Goal: Information Seeking & Learning: Learn about a topic

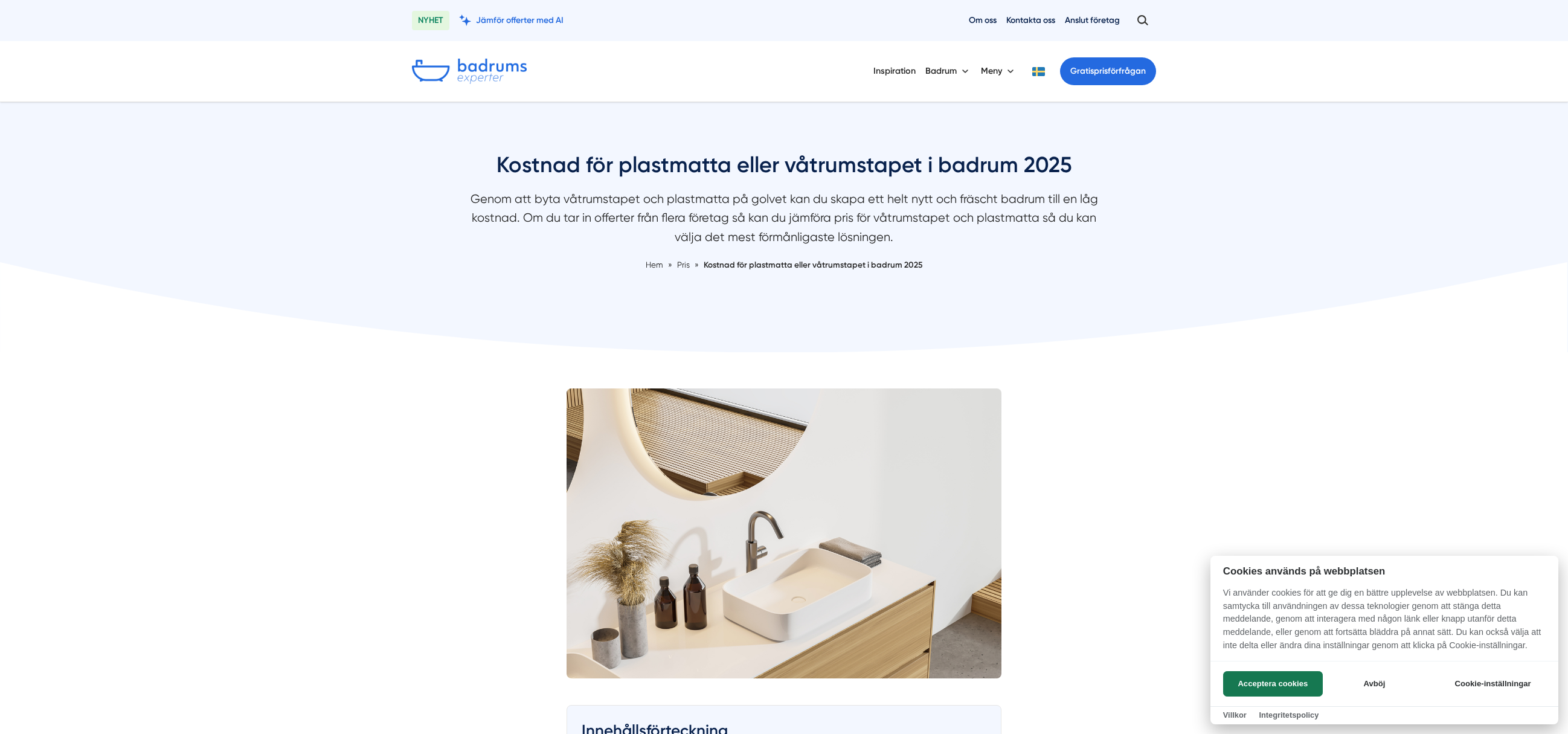
drag, startPoint x: 500, startPoint y: 193, endPoint x: 756, endPoint y: 232, distance: 259.0
click at [762, 235] on div at bounding box center [784, 367] width 1568 height 734
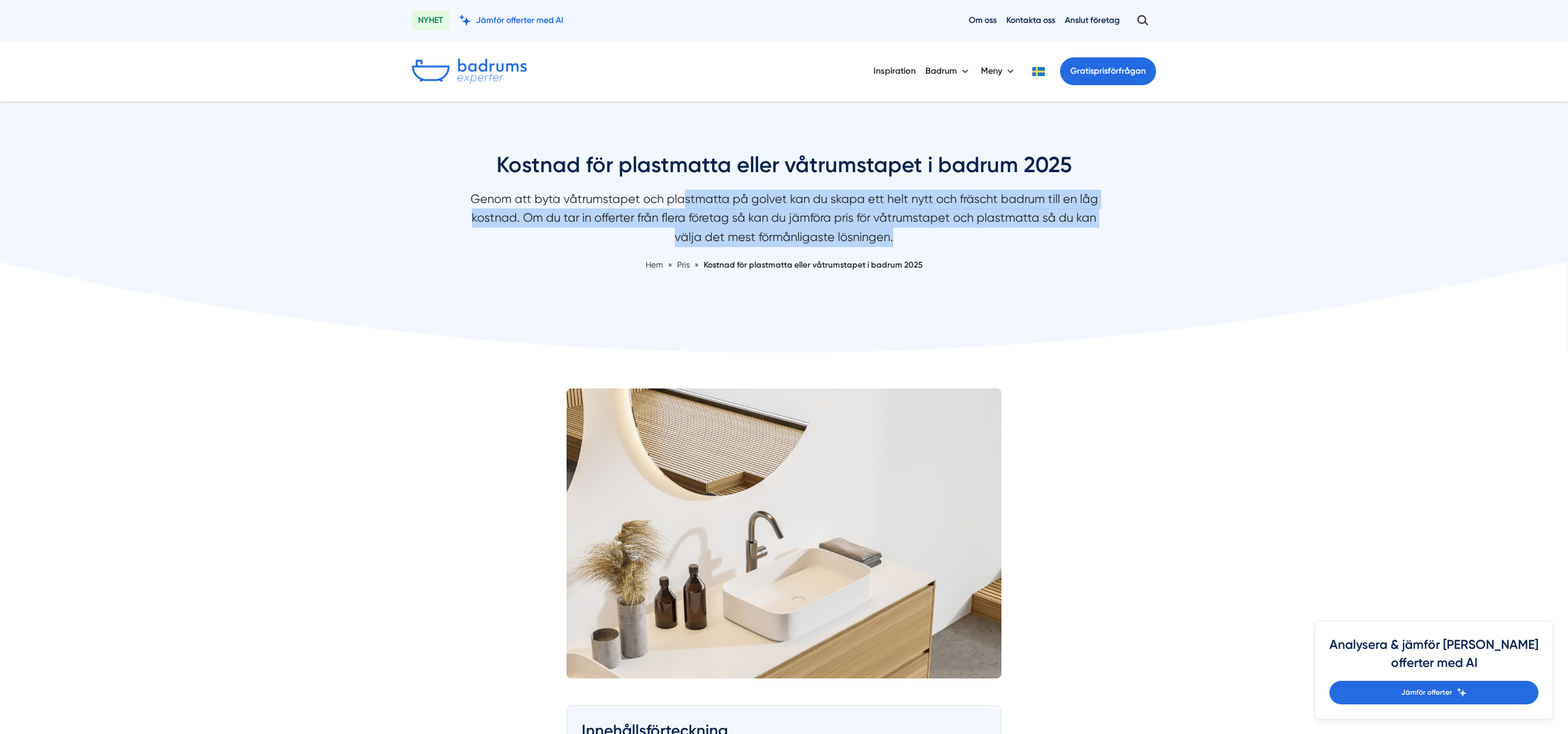
drag, startPoint x: 787, startPoint y: 207, endPoint x: 940, endPoint y: 235, distance: 155.5
click at [940, 235] on p "Genom att byta våtrumstapet och plastmatta på golvet kan du skapa ett helt nytt…" at bounding box center [784, 221] width 640 height 63
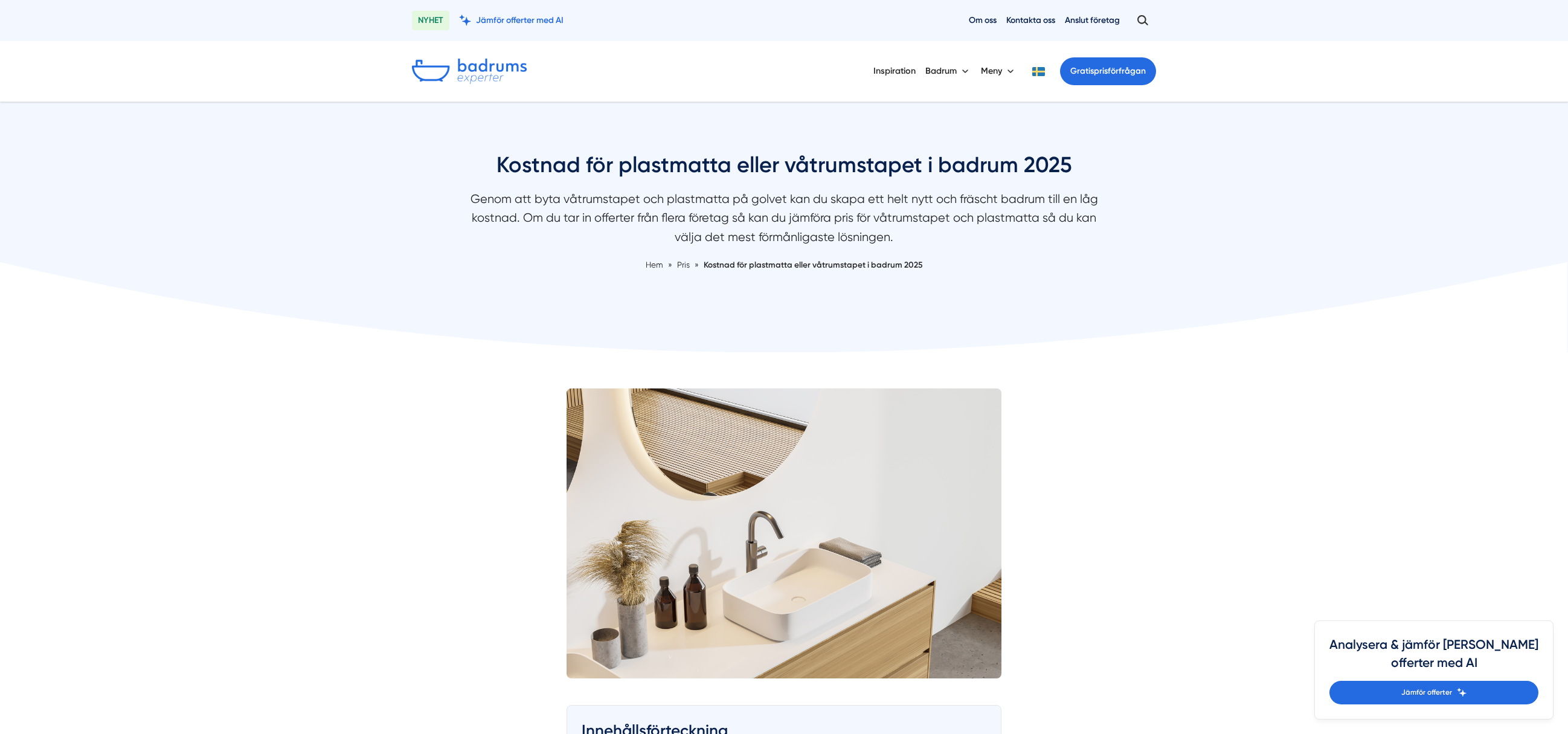
click at [945, 237] on p "Genom att byta våtrumstapet och plastmatta på golvet kan du skapa ett helt nytt…" at bounding box center [784, 221] width 640 height 63
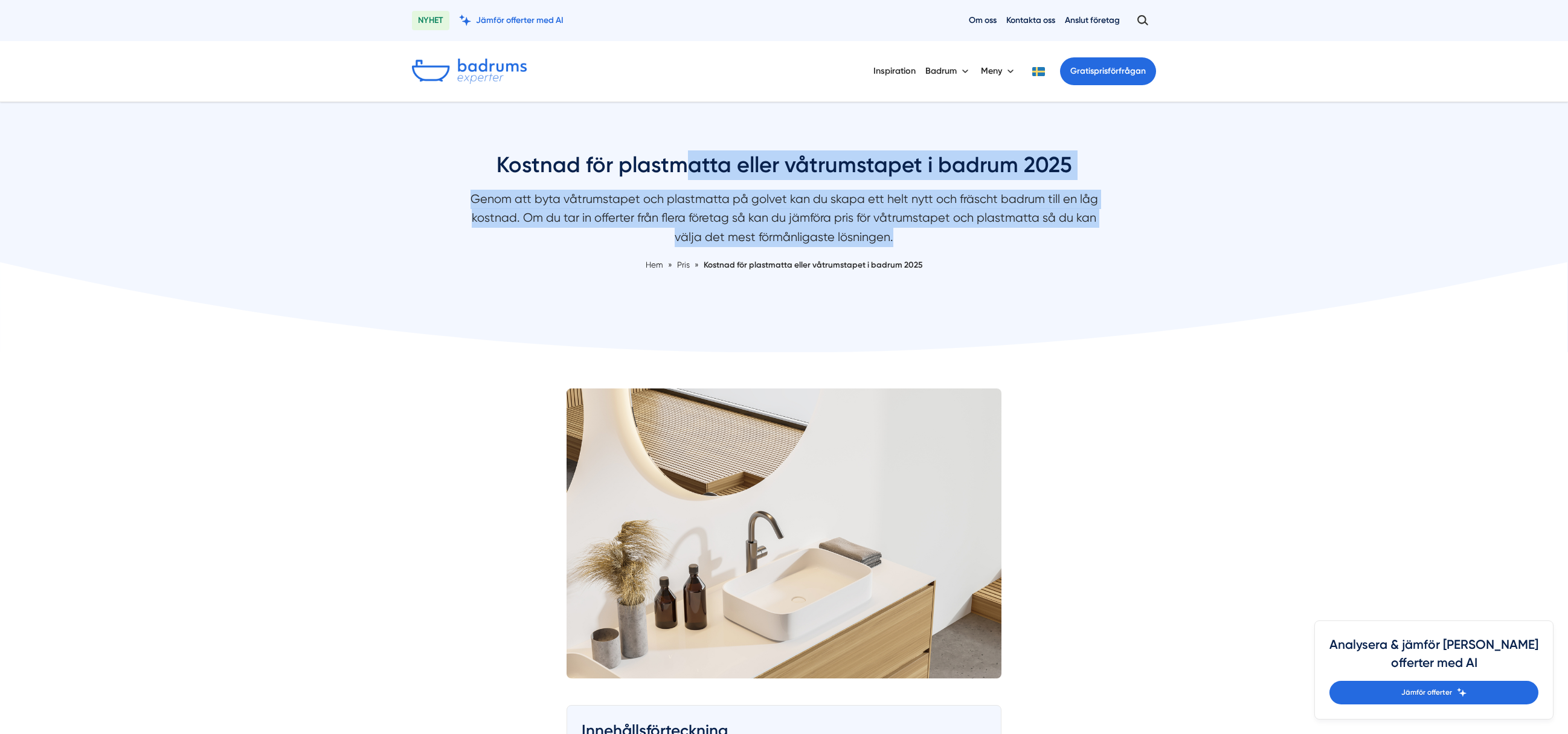
drag, startPoint x: 967, startPoint y: 243, endPoint x: 736, endPoint y: 204, distance: 234.3
click at [682, 188] on div "Kostnad för plastmatta eller våtrumstapet i badrum 2025 Genom att byta våtrumst…" at bounding box center [784, 211] width 640 height 121
click at [800, 224] on p "Genom att byta våtrumstapet och plastmatta på golvet kan du skapa ett helt nytt…" at bounding box center [784, 221] width 640 height 63
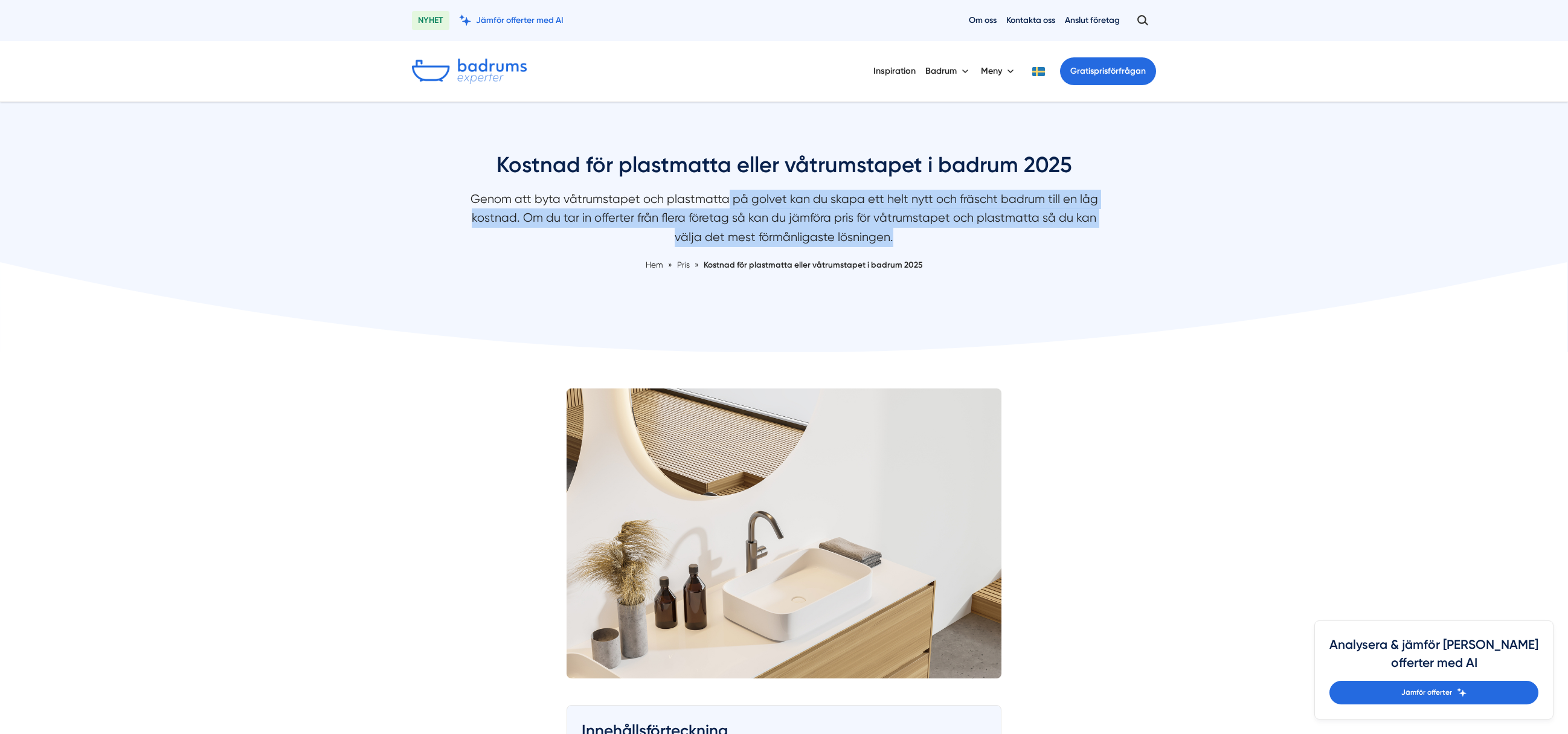
drag, startPoint x: 729, startPoint y: 191, endPoint x: 1034, endPoint y: 251, distance: 310.8
click at [990, 246] on p "Genom att byta våtrumstapet och plastmatta på golvet kan du skapa ett helt nytt…" at bounding box center [784, 221] width 640 height 63
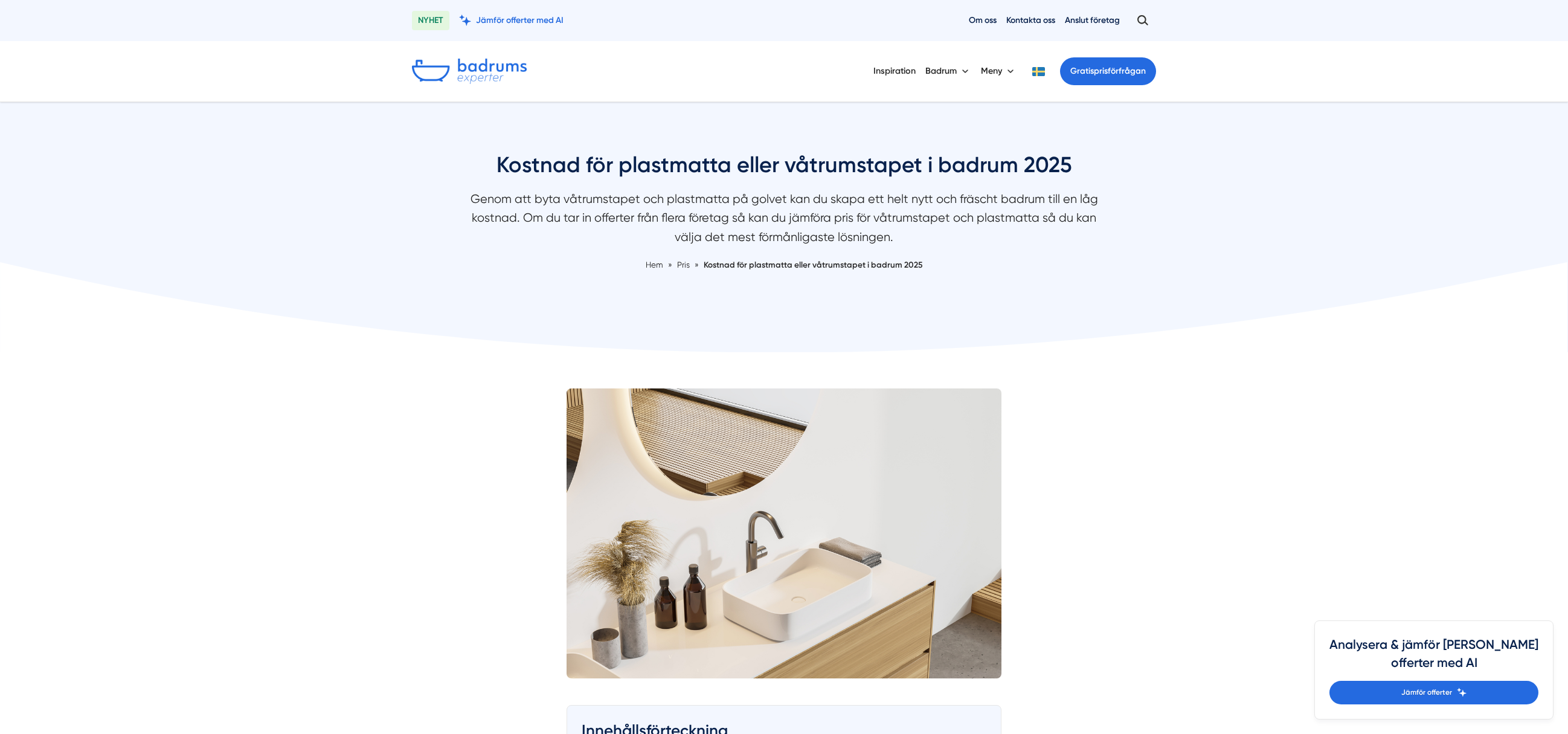
click at [1034, 251] on p "Genom att byta våtrumstapet och plastmatta på golvet kan du skapa ett helt nytt…" at bounding box center [784, 221] width 640 height 63
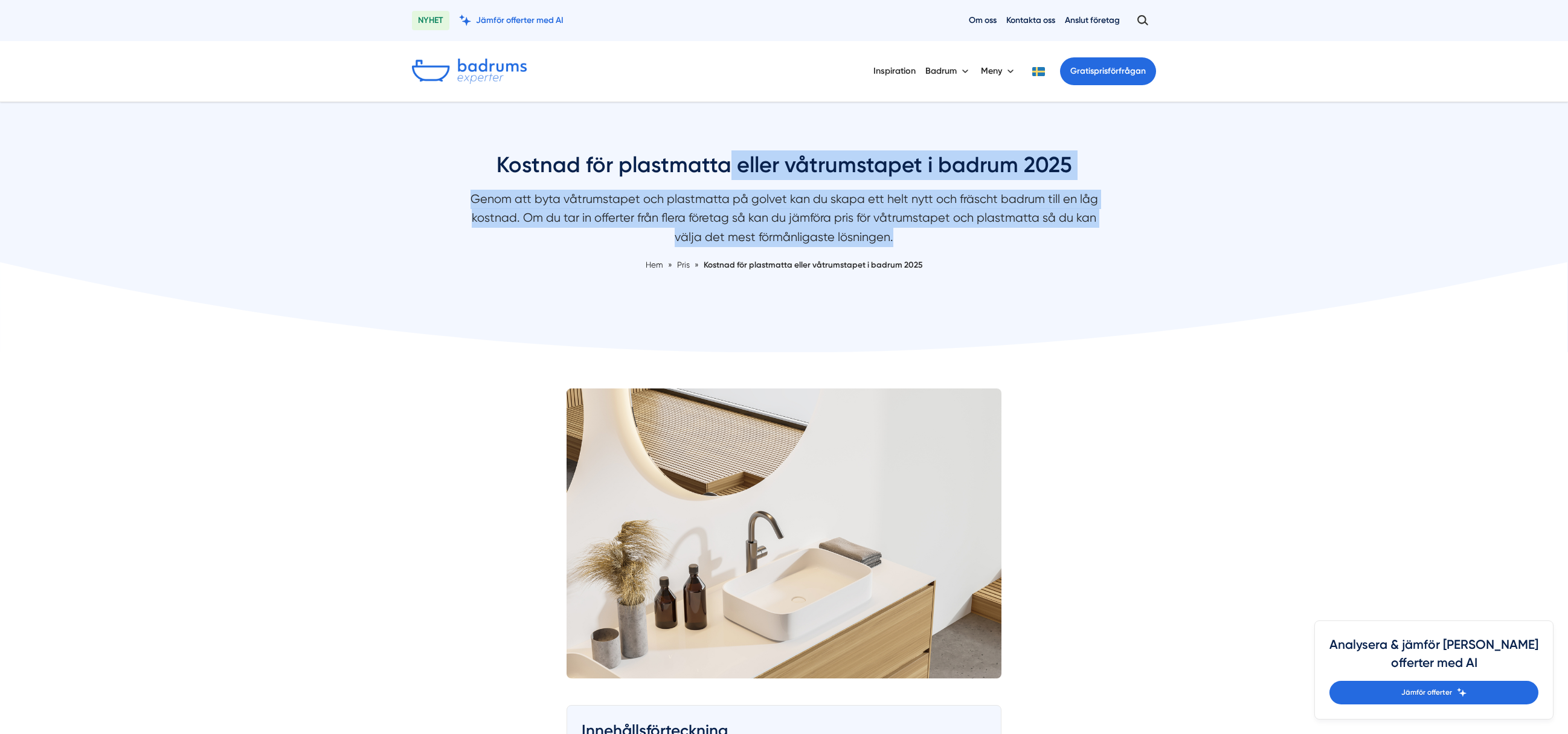
drag, startPoint x: 1031, startPoint y: 255, endPoint x: 802, endPoint y: 207, distance: 234.0
click at [722, 182] on div "Kostnad för plastmatta eller våtrumstapet i badrum 2025 Genom att byta våtrumst…" at bounding box center [784, 211] width 640 height 121
click at [892, 233] on p "Genom att byta våtrumstapet och plastmatta på golvet kan du skapa ett helt nytt…" at bounding box center [784, 221] width 640 height 63
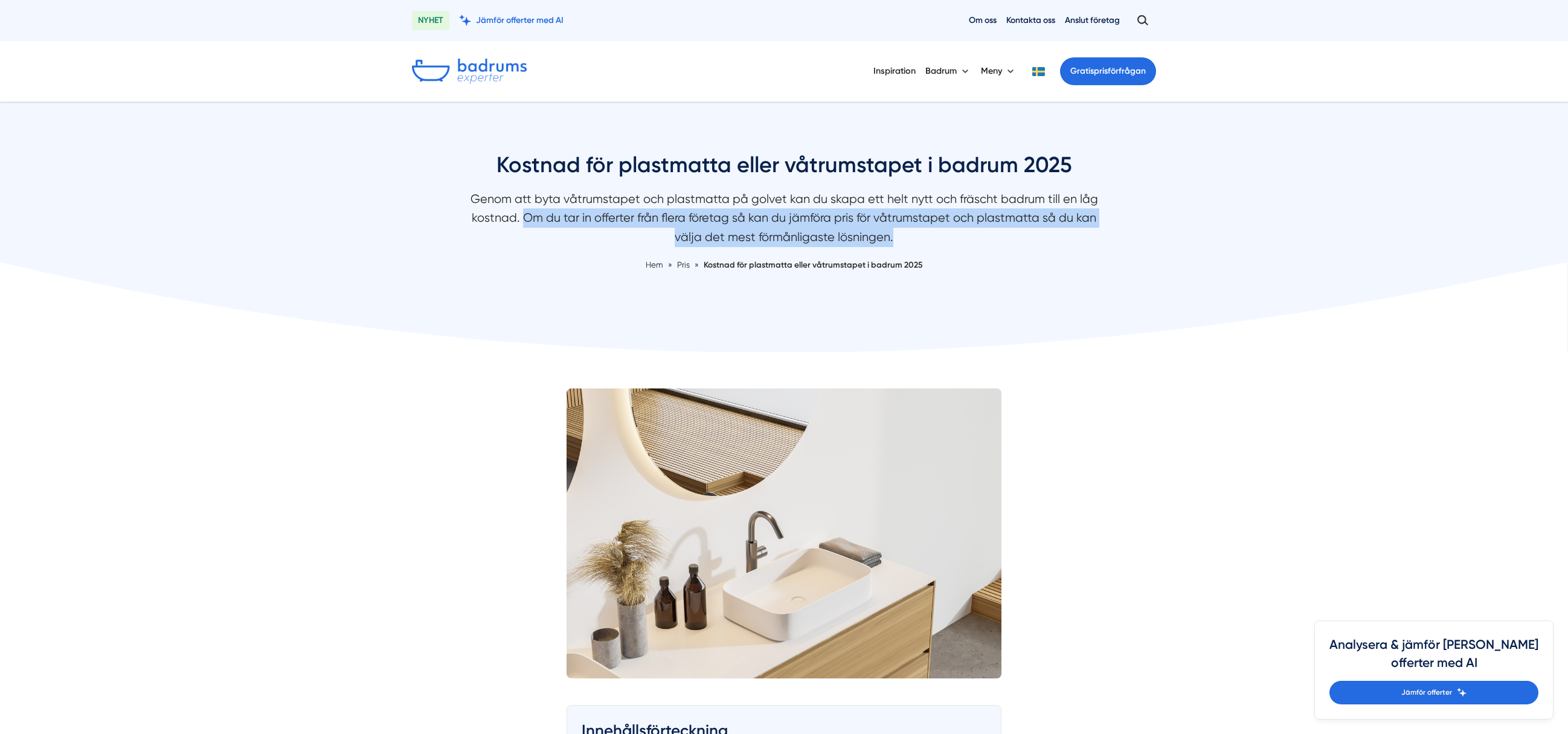
drag, startPoint x: 556, startPoint y: 215, endPoint x: 1034, endPoint y: 251, distance: 479.4
click at [1034, 251] on p "Genom att byta våtrumstapet och plastmatta på golvet kan du skapa ett helt nytt…" at bounding box center [784, 221] width 640 height 63
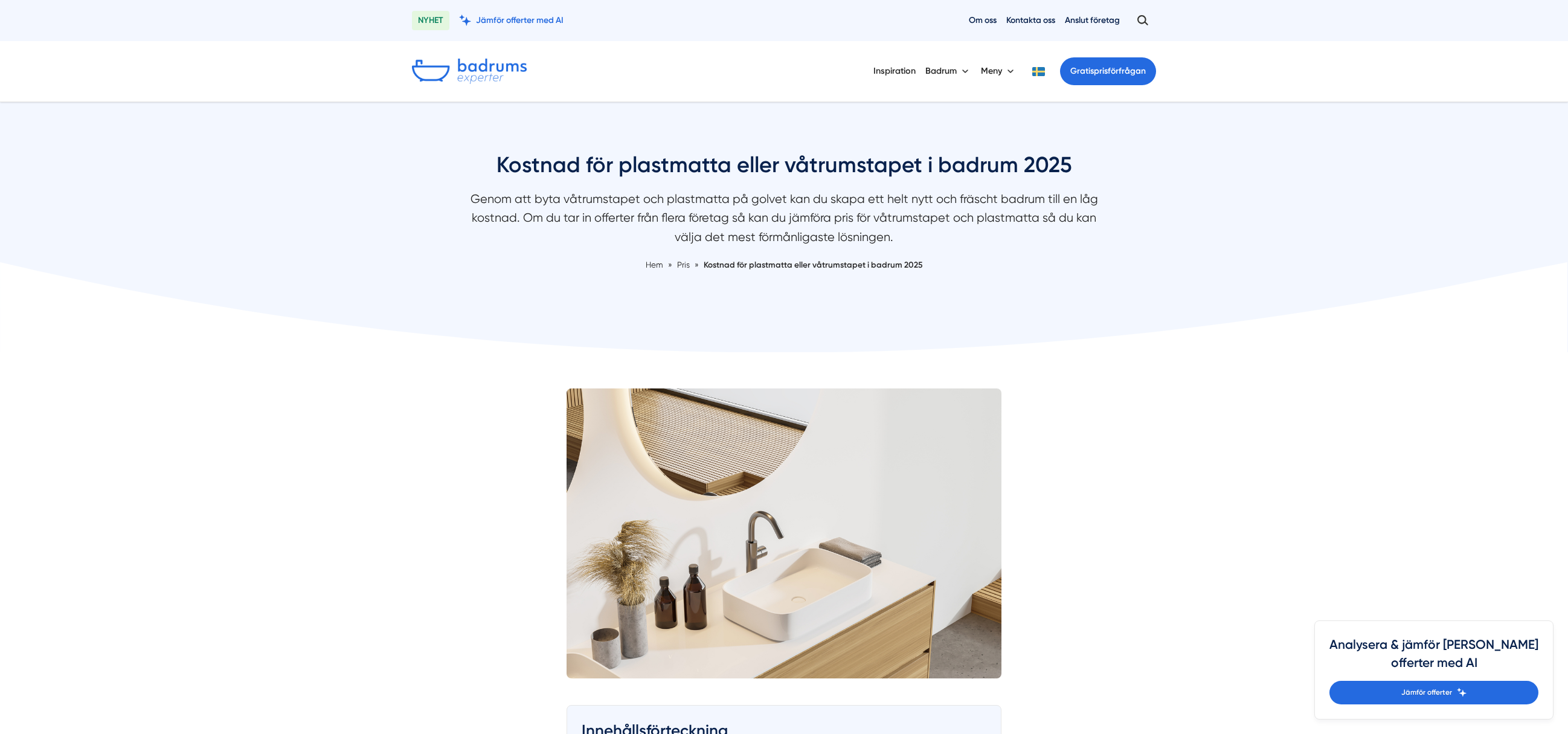
click at [1032, 251] on p "Genom att byta våtrumstapet och plastmatta på golvet kan du skapa ett helt nytt…" at bounding box center [784, 221] width 640 height 63
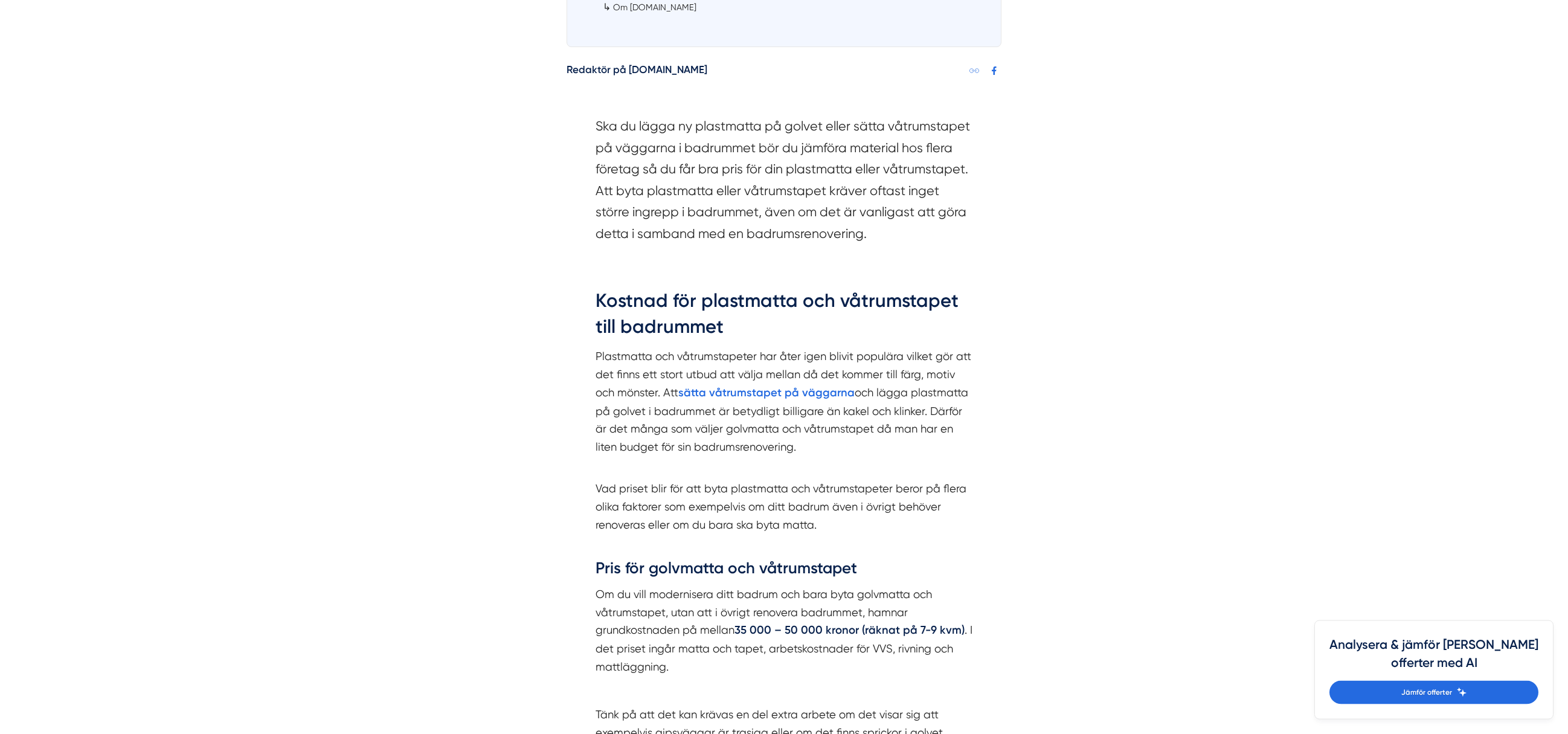
scroll to position [924, 0]
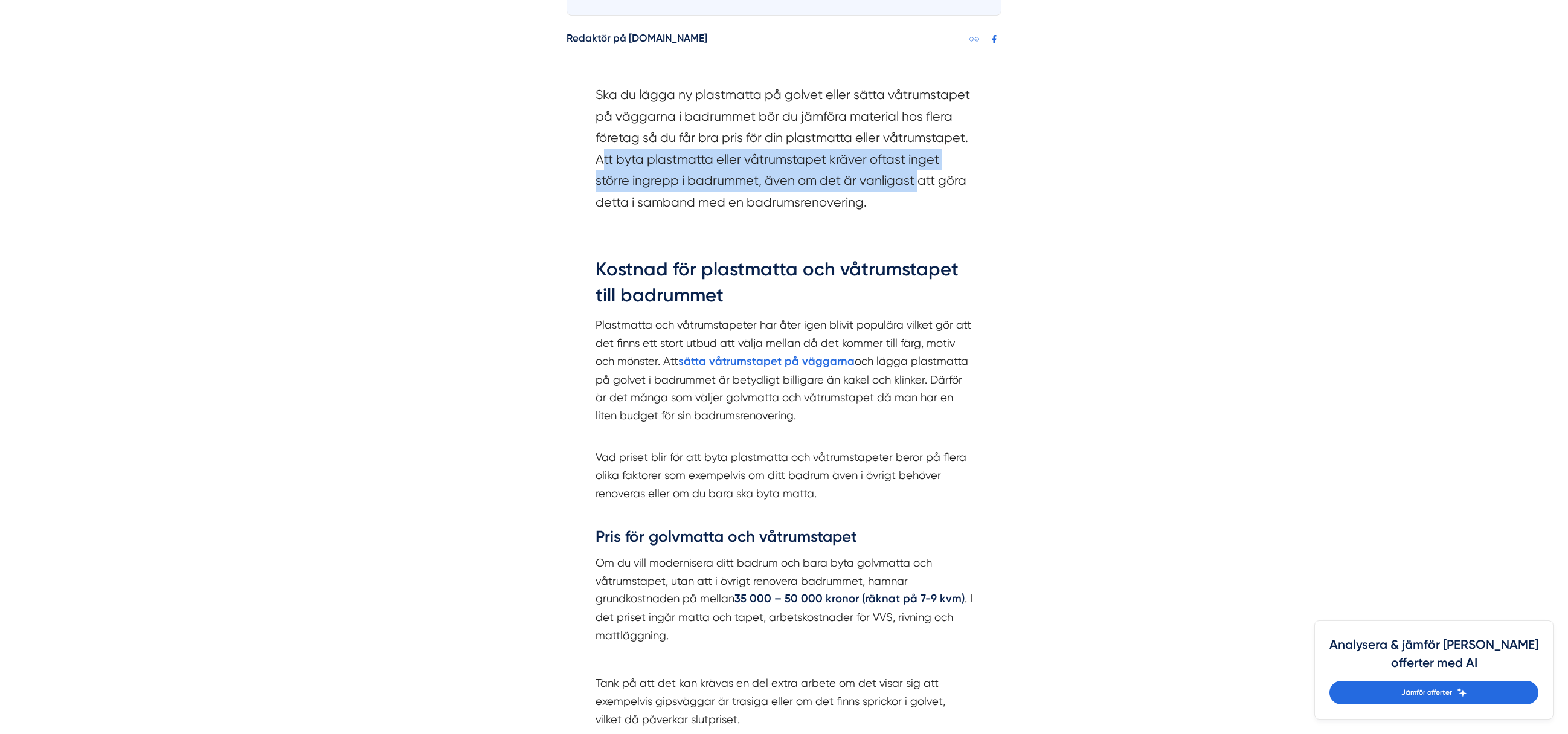
drag, startPoint x: 602, startPoint y: 161, endPoint x: 917, endPoint y: 185, distance: 315.9
click at [917, 185] on section "Ska du lägga ny plastmatta på golvet eller sätta våtrumstapet på väggarna i bad…" at bounding box center [784, 151] width 377 height 135
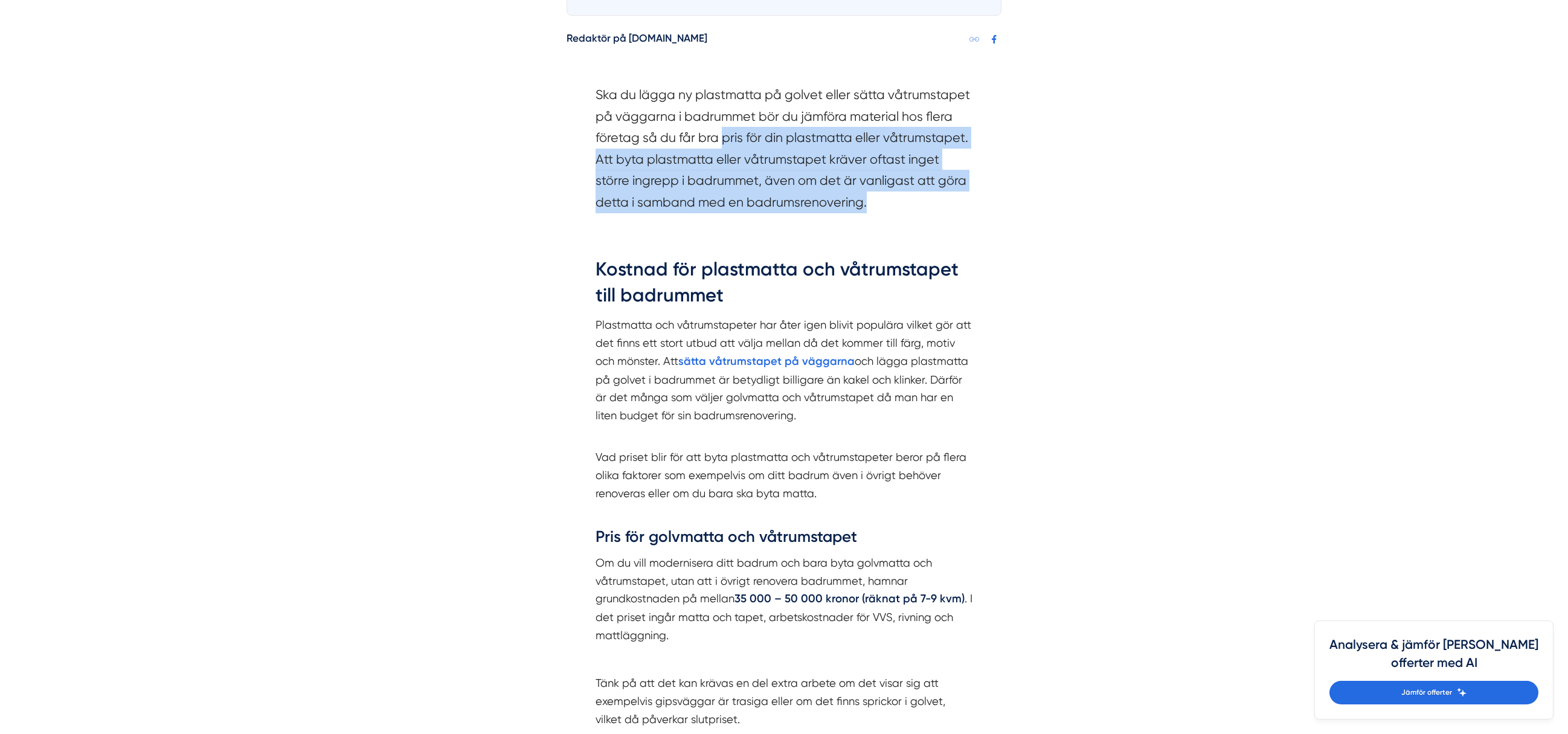
drag, startPoint x: 721, startPoint y: 143, endPoint x: 694, endPoint y: 119, distance: 36.1
click at [694, 119] on div "Ska du lägga ny plastmatta på golvet eller sätta våtrumstapet på väggarna i bad…" at bounding box center [784, 152] width 434 height 172
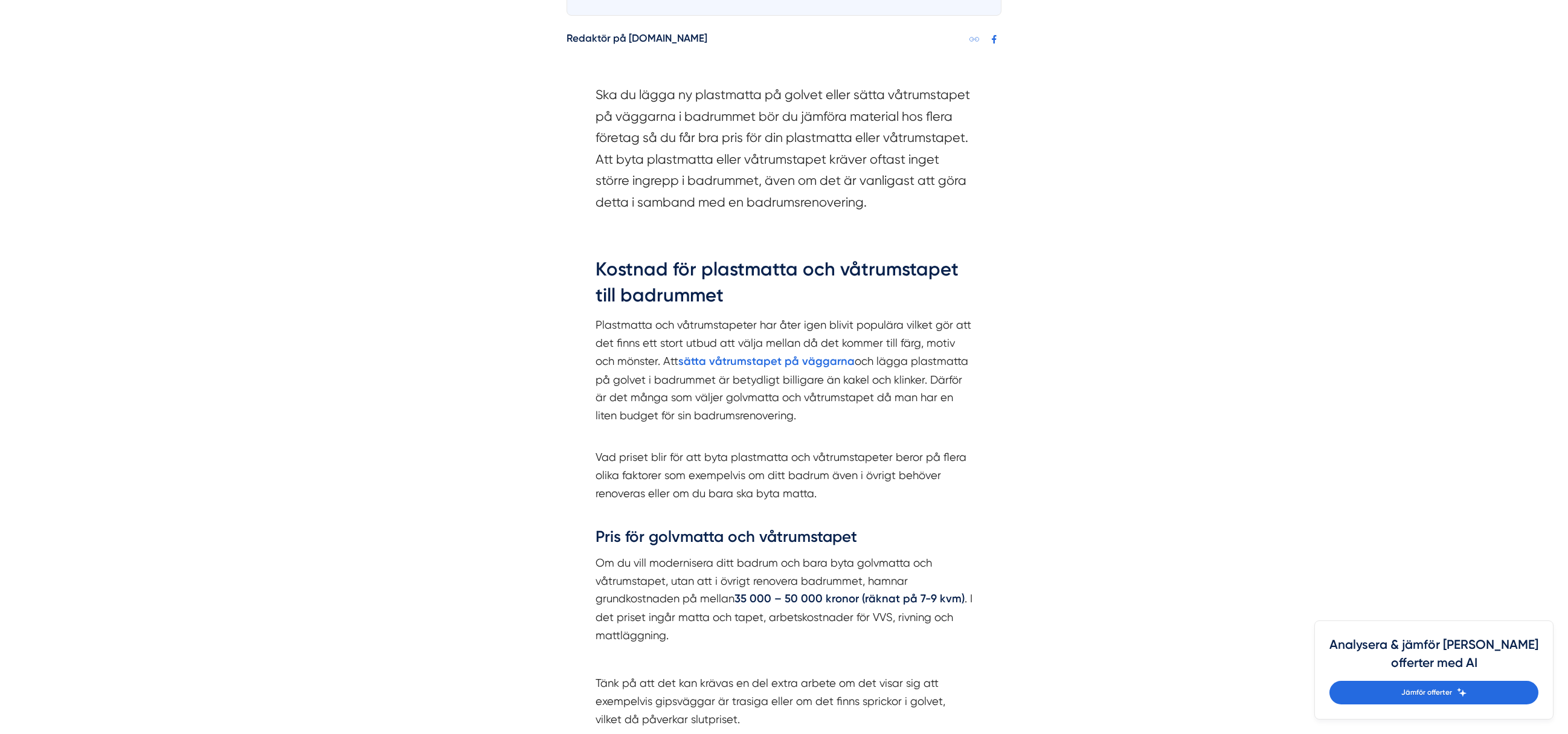
click at [677, 115] on section "Ska du lägga ny plastmatta på golvet eller sätta våtrumstapet på väggarna i bad…" at bounding box center [784, 151] width 377 height 135
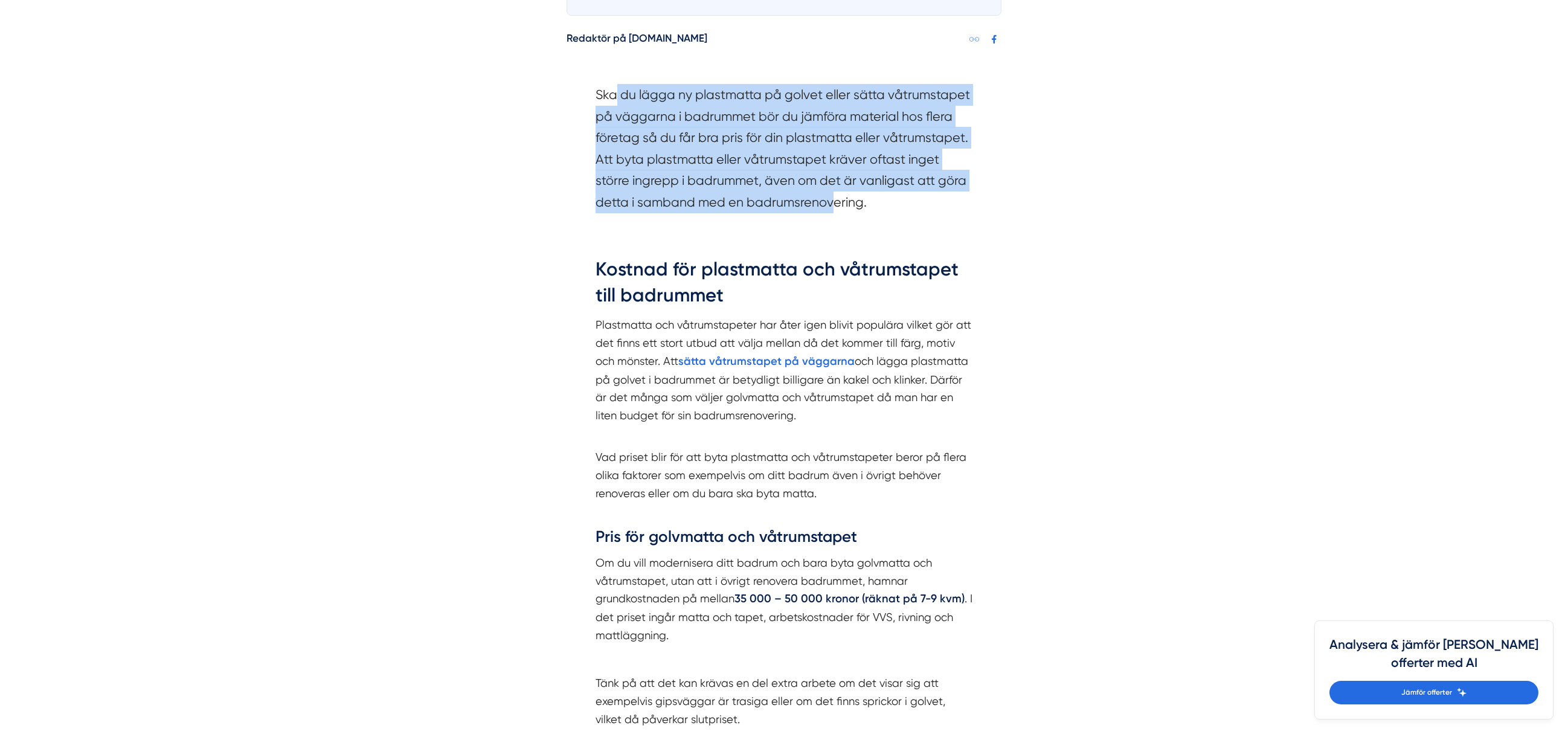
drag, startPoint x: 670, startPoint y: 132, endPoint x: 844, endPoint y: 201, distance: 187.2
click at [843, 201] on div "Ska du lägga ny plastmatta på golvet eller sätta våtrumstapet på väggarna i bad…" at bounding box center [784, 152] width 434 height 172
click at [844, 201] on section "Ska du lägga ny plastmatta på golvet eller sätta våtrumstapet på väggarna i bad…" at bounding box center [784, 151] width 377 height 135
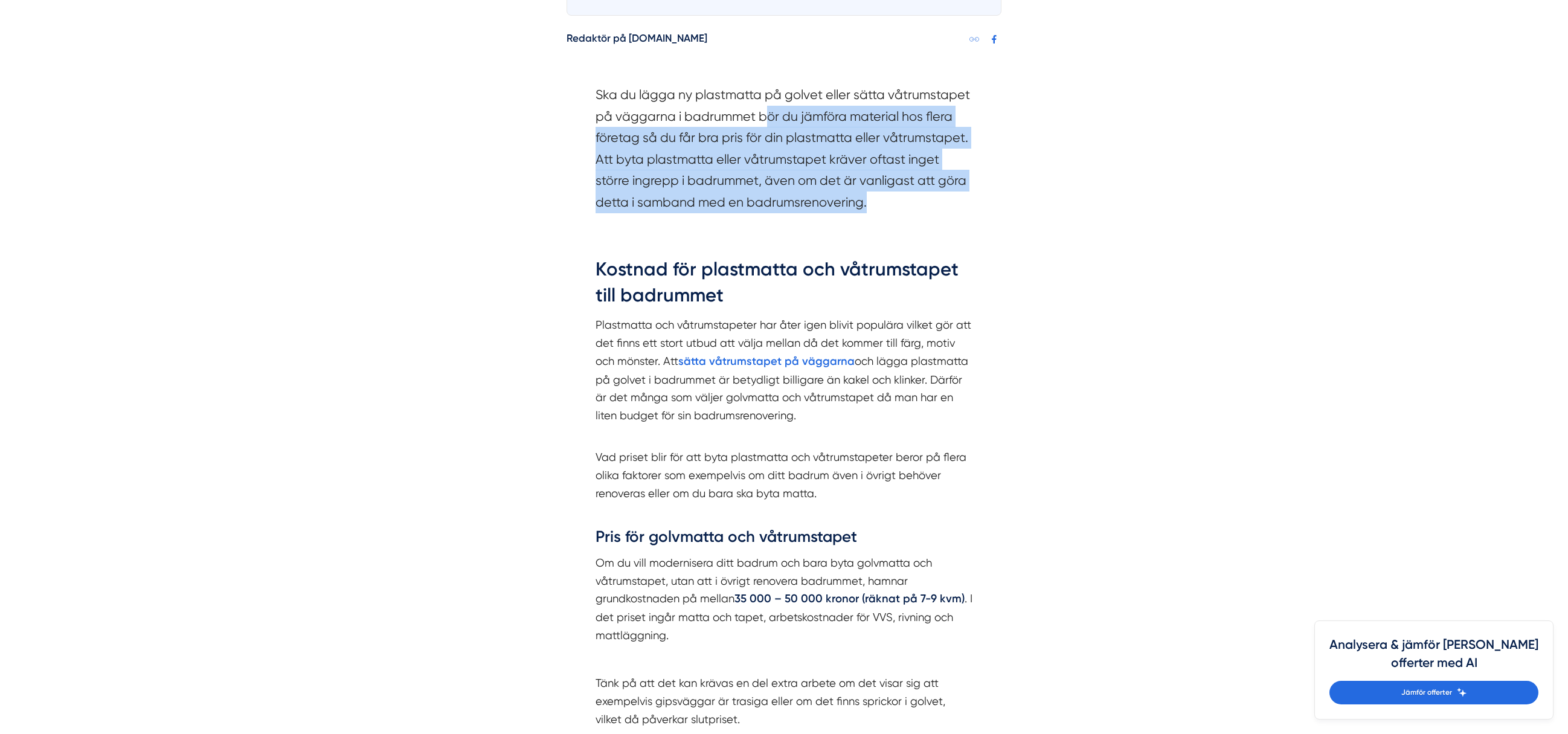
drag, startPoint x: 892, startPoint y: 194, endPoint x: 750, endPoint y: 120, distance: 160.1
click at [750, 120] on section "Ska du lägga ny plastmatta på golvet eller sätta våtrumstapet på väggarna i bad…" at bounding box center [784, 151] width 377 height 135
click at [806, 162] on section "Ska du lägga ny plastmatta på golvet eller sätta våtrumstapet på väggarna i bad…" at bounding box center [784, 151] width 377 height 135
drag, startPoint x: 659, startPoint y: 99, endPoint x: 892, endPoint y: 202, distance: 254.8
click at [892, 202] on section "Ska du lägga ny plastmatta på golvet eller sätta våtrumstapet på väggarna i bad…" at bounding box center [784, 151] width 377 height 135
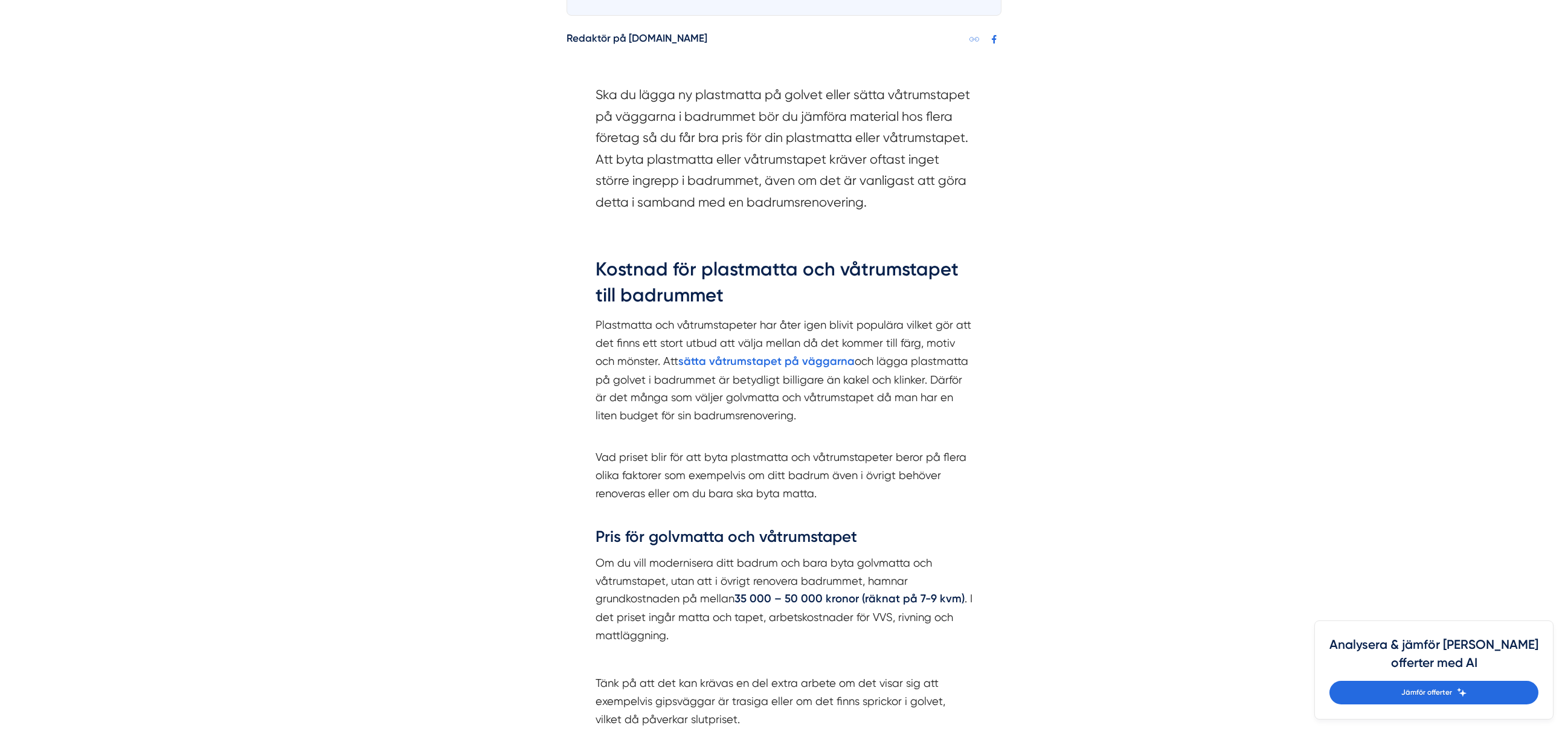
click at [901, 202] on section "Ska du lägga ny plastmatta på golvet eller sätta våtrumstapet på väggarna i bad…" at bounding box center [784, 151] width 377 height 135
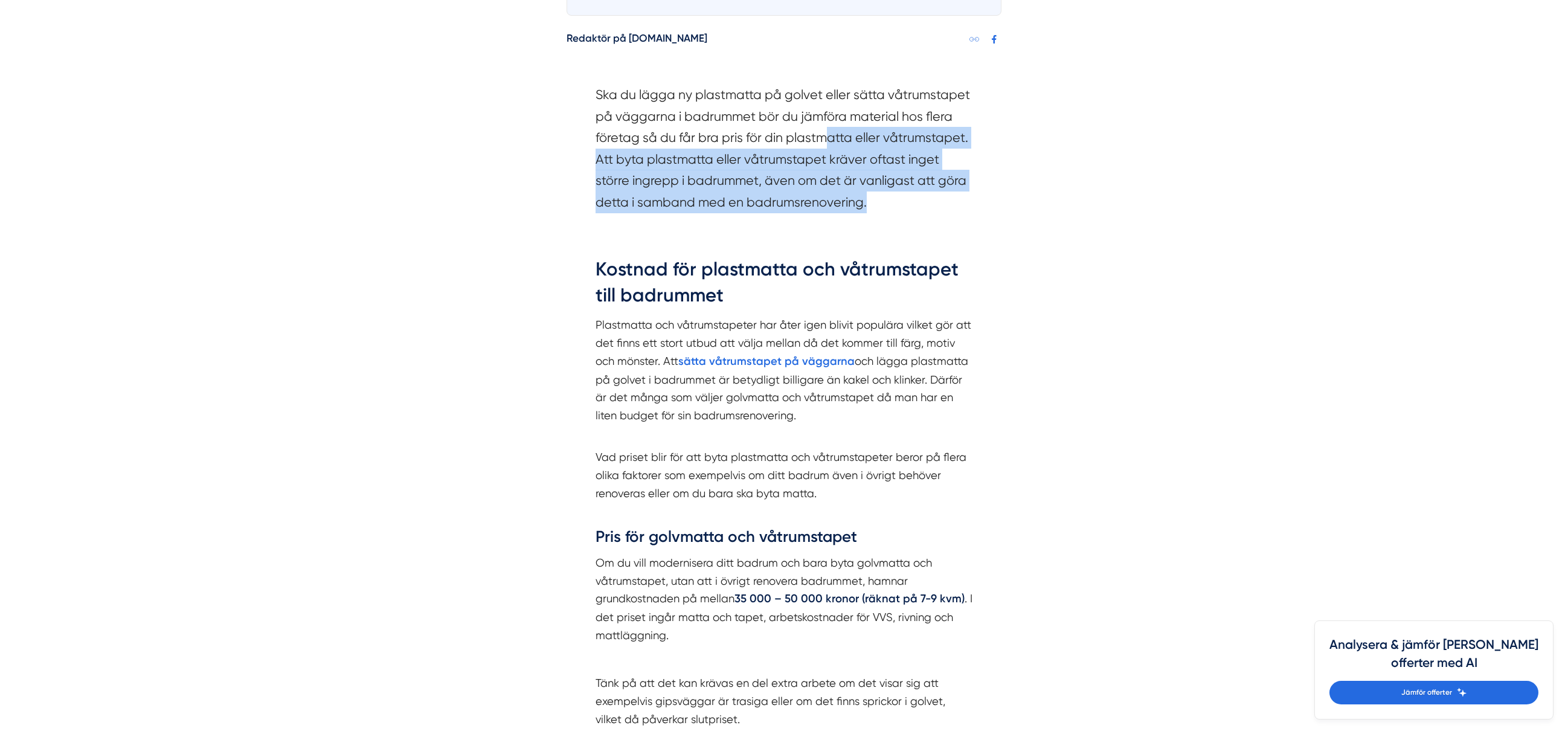
drag, startPoint x: 902, startPoint y: 192, endPoint x: 787, endPoint y: 115, distance: 138.4
click at [779, 108] on div "Ska du lägga ny plastmatta på golvet eller sätta våtrumstapet på väggarna i bad…" at bounding box center [784, 152] width 434 height 172
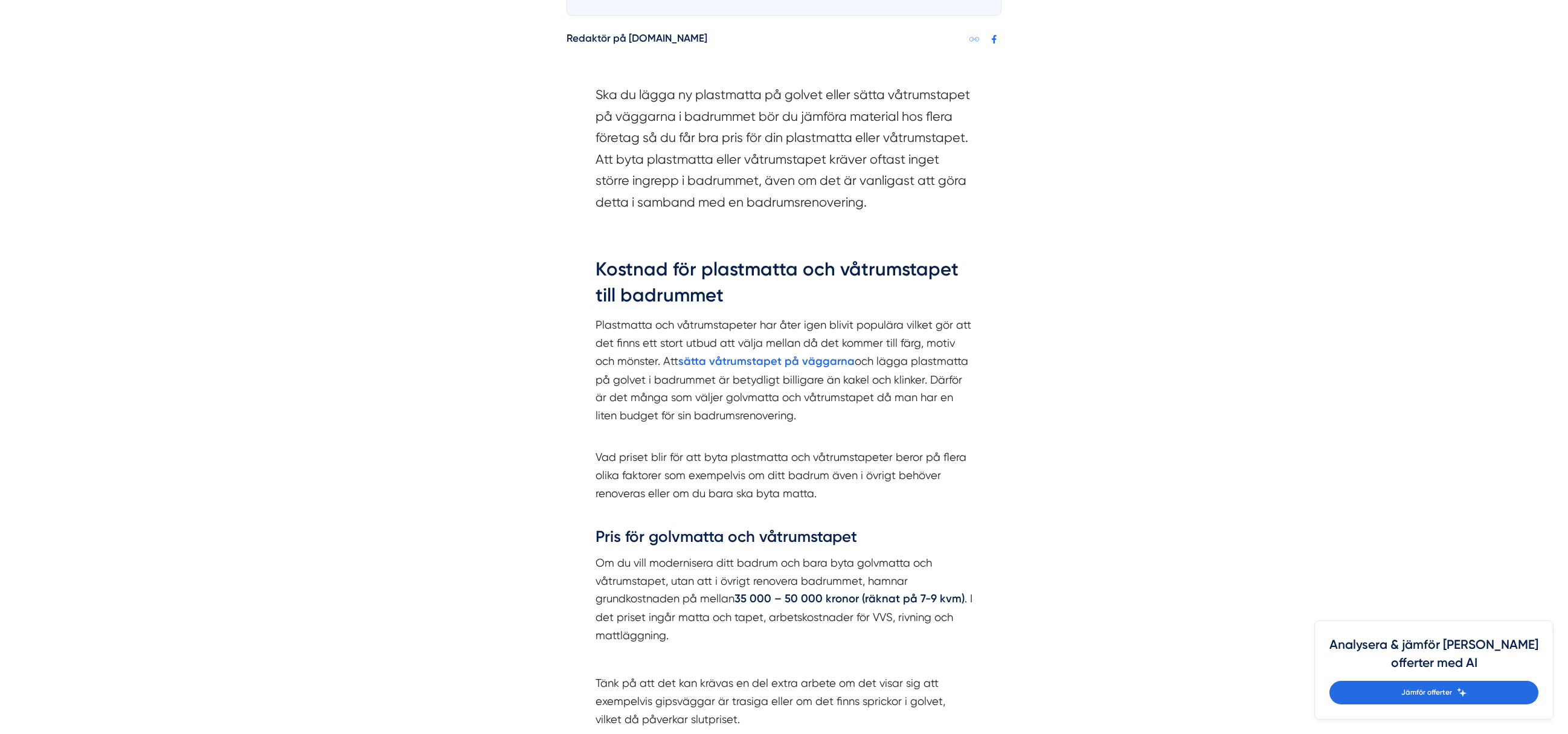
click at [797, 127] on section "Ska du lägga ny plastmatta på golvet eller sätta våtrumstapet på väggarna i bad…" at bounding box center [784, 151] width 377 height 135
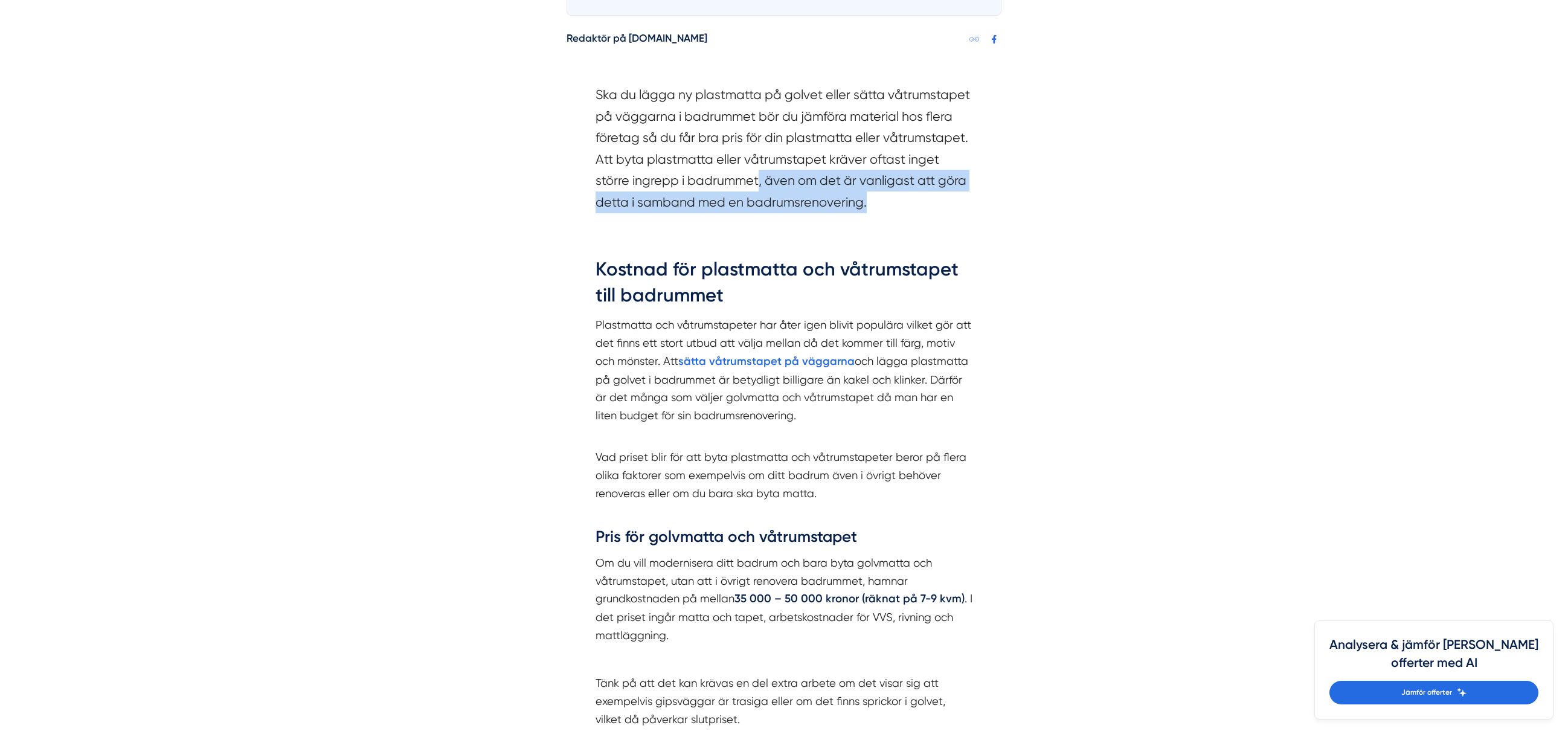
drag, startPoint x: 759, startPoint y: 182, endPoint x: 969, endPoint y: 214, distance: 212.4
click at [969, 214] on section "Ska du lägga ny plastmatta på golvet eller sätta våtrumstapet på väggarna i bad…" at bounding box center [784, 151] width 377 height 135
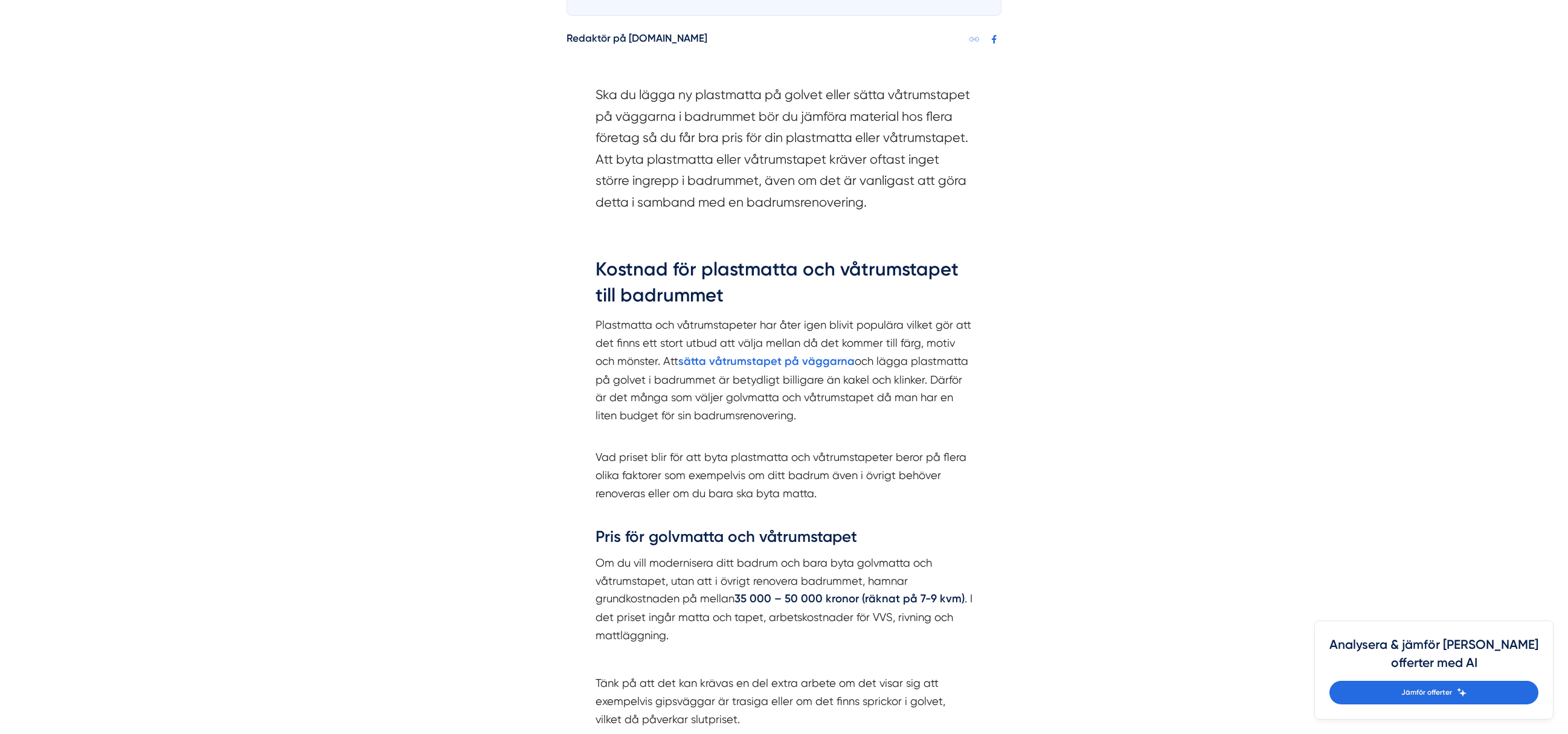
click at [969, 214] on section "Ska du lägga ny plastmatta på golvet eller sätta våtrumstapet på väggarna i bad…" at bounding box center [784, 151] width 377 height 135
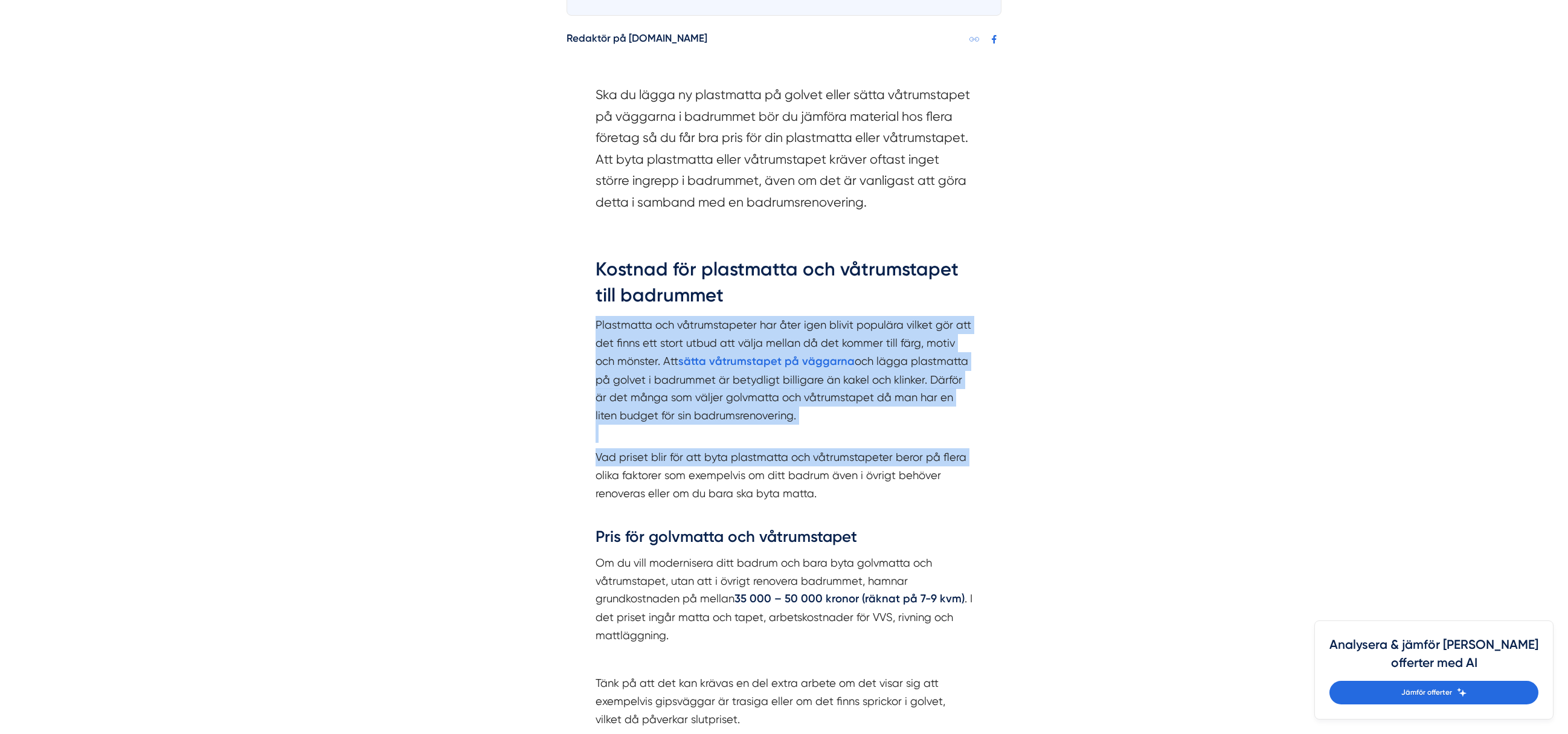
drag, startPoint x: 605, startPoint y: 327, endPoint x: 967, endPoint y: 466, distance: 387.8
click at [967, 466] on div "Kostnad för plastmatta och våtrumstapet till badrummet Plastmatta och våtrumsta…" at bounding box center [784, 614] width 377 height 716
click at [967, 466] on p "Vad priset blir för att byta plastmatta och våtrumstapeter beror på flera olika…" at bounding box center [784, 485] width 377 height 72
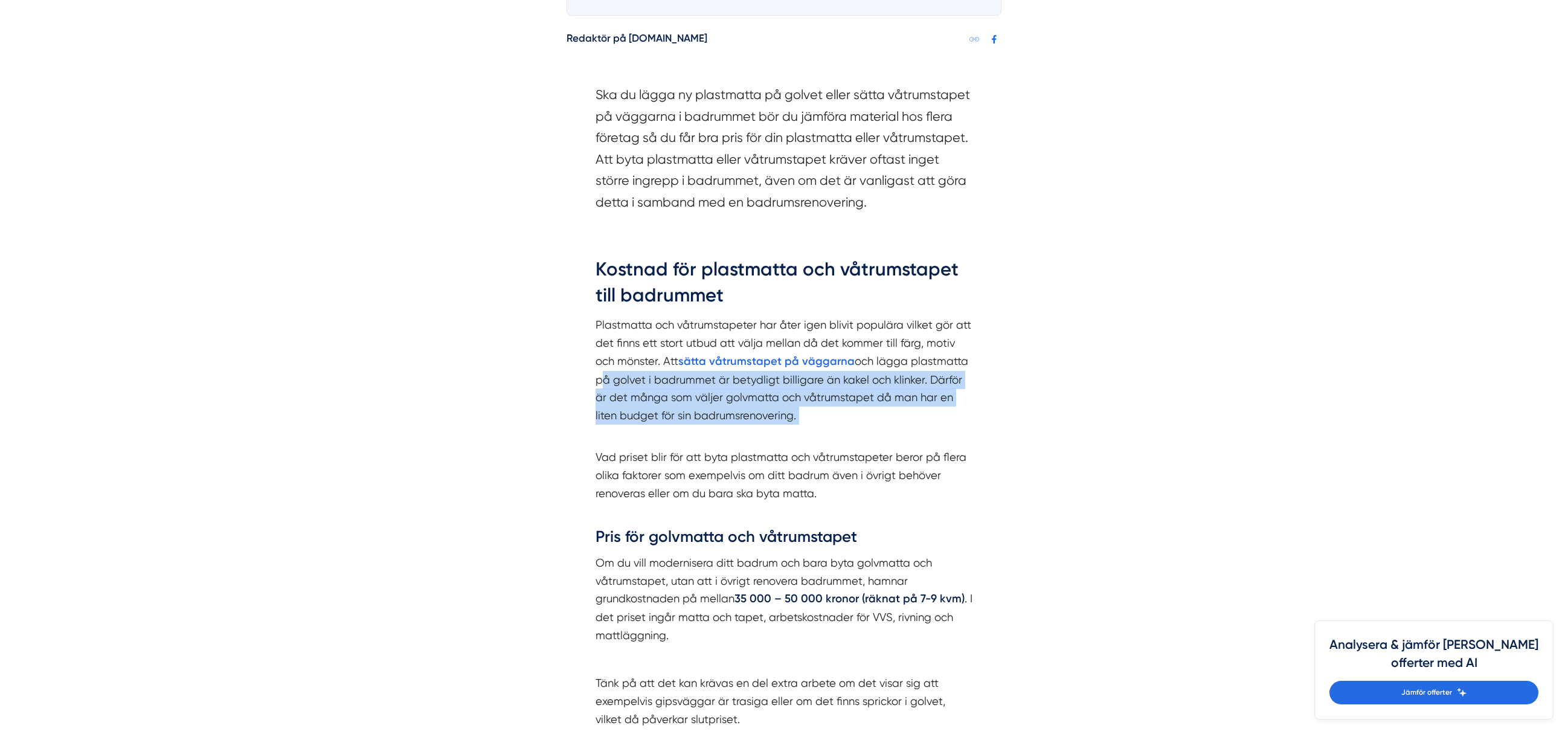
drag, startPoint x: 976, startPoint y: 340, endPoint x: 1027, endPoint y: 316, distance: 56.4
click at [976, 313] on div "Kostnad för plastmatta och våtrumstapet till badrummet Plastmatta och våtrumsta…" at bounding box center [784, 618] width 434 height 760
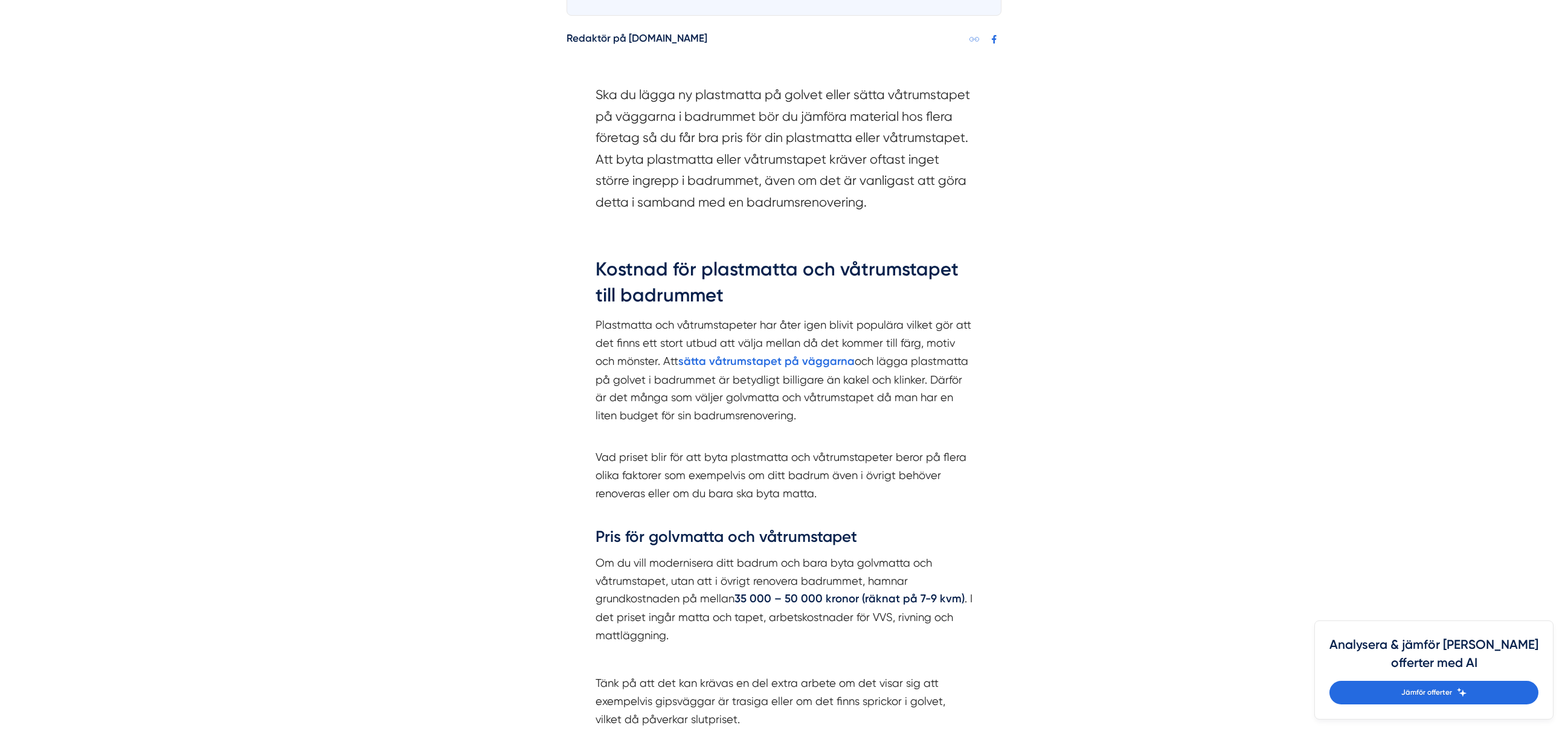
drag, startPoint x: 1004, startPoint y: 346, endPoint x: 1028, endPoint y: 414, distance: 72.1
drag, startPoint x: 1035, startPoint y: 411, endPoint x: 946, endPoint y: 295, distance: 146.2
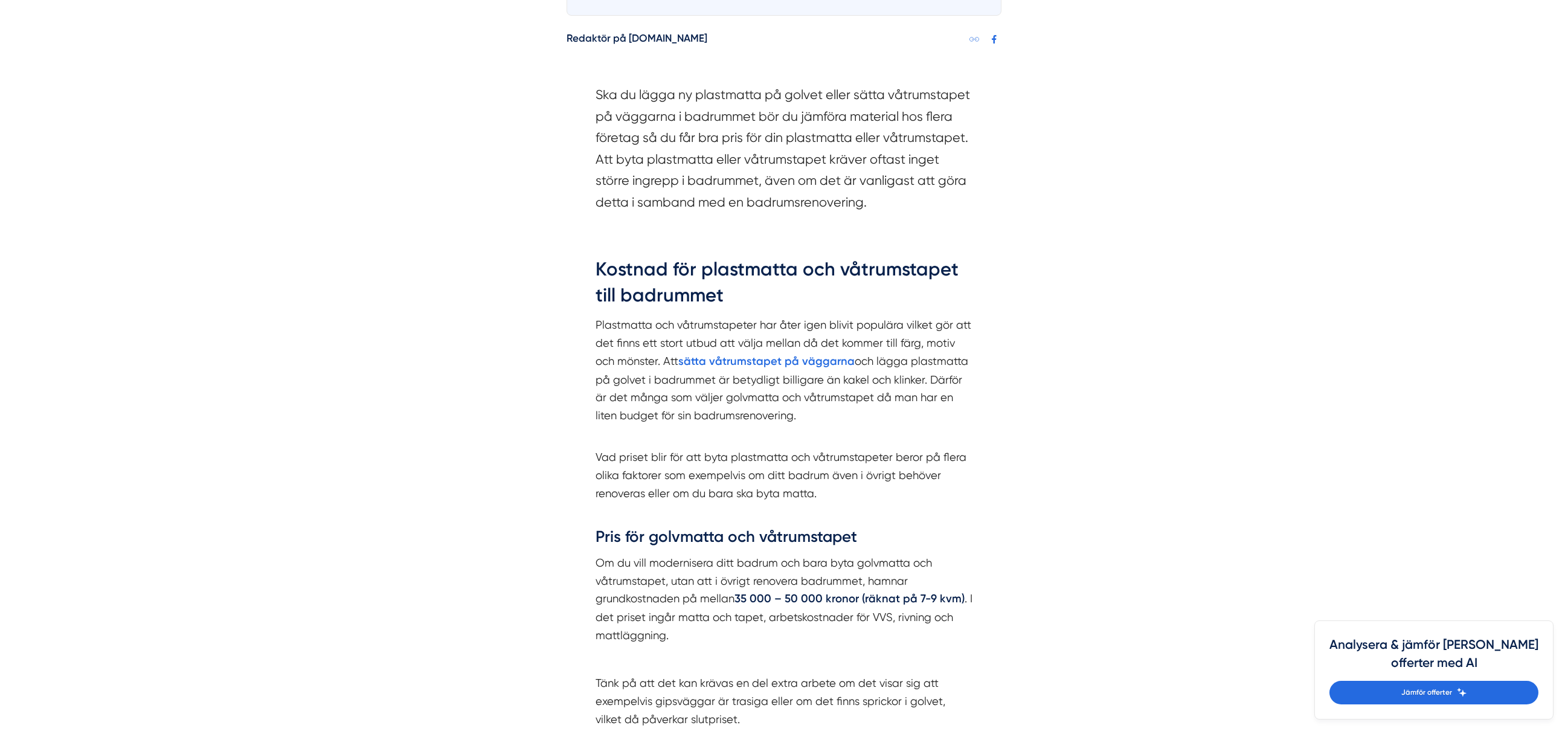
drag, startPoint x: 915, startPoint y: 303, endPoint x: 965, endPoint y: 385, distance: 96.0
click at [965, 385] on div "Kostnad för plastmatta och våtrumstapet till badrummet Plastmatta och våtrumsta…" at bounding box center [784, 614] width 377 height 716
click at [965, 385] on p "Plastmatta och våtrumstapeter har åter igen blivit populära vilket gör att det …" at bounding box center [784, 380] width 377 height 127
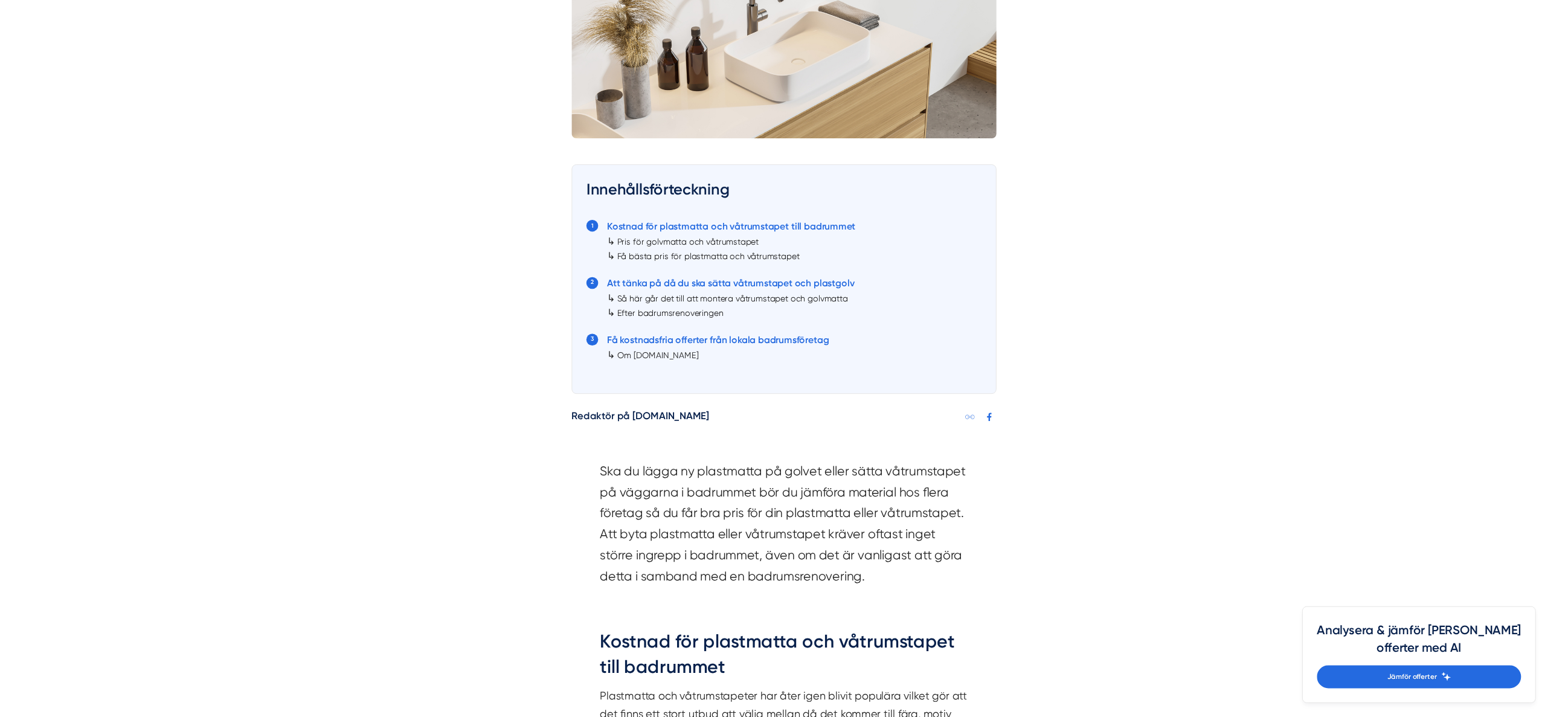
scroll to position [493, 0]
